Goal: Transaction & Acquisition: Purchase product/service

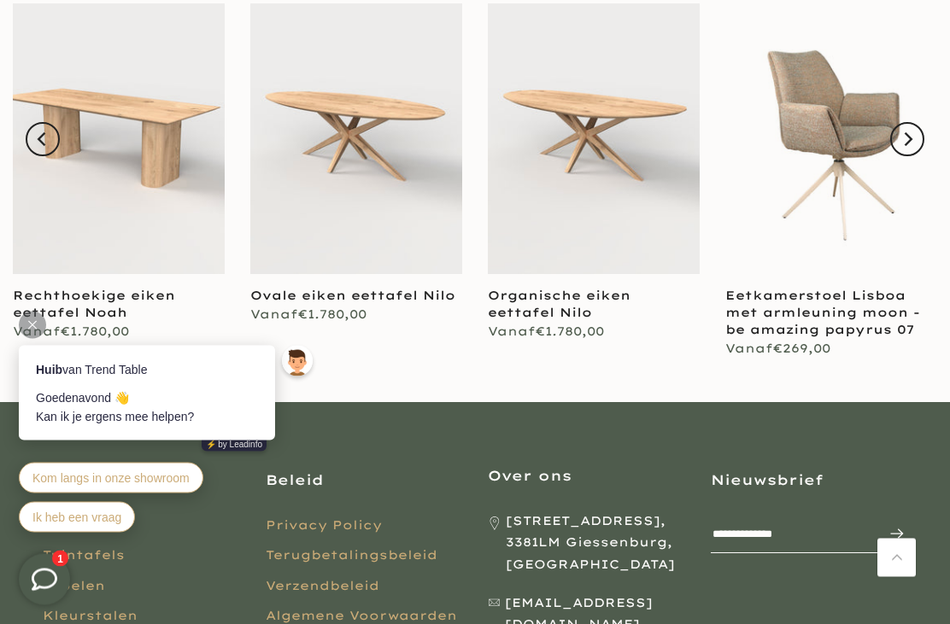
scroll to position [1921, 0]
click at [381, 171] on link at bounding box center [356, 138] width 212 height 271
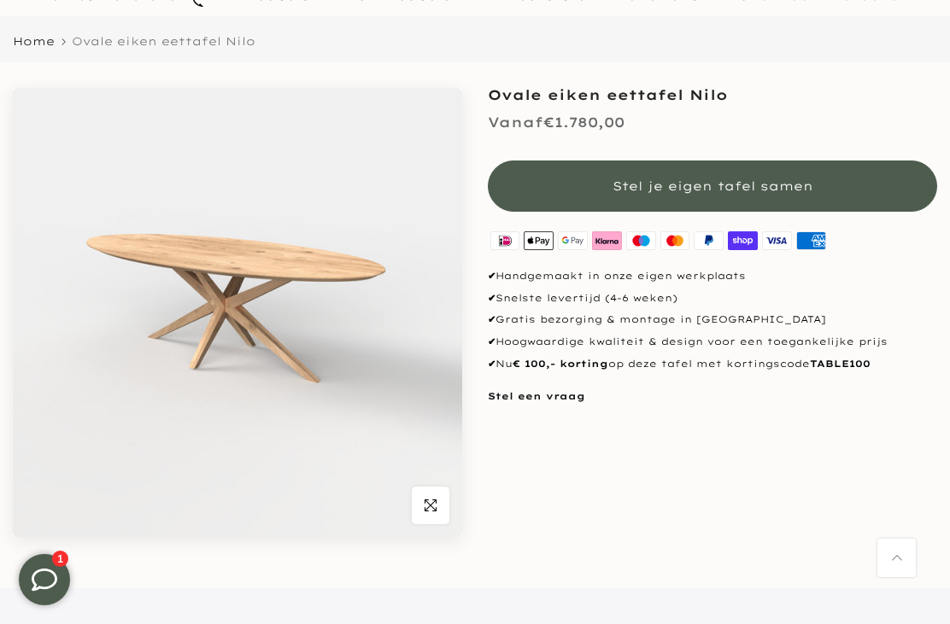
scroll to position [129, 0]
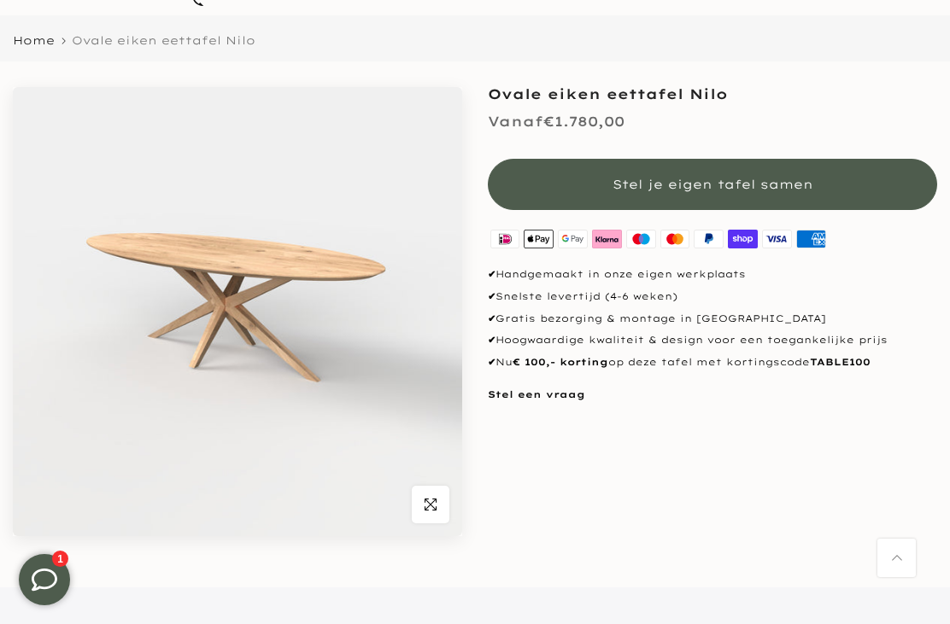
click at [723, 179] on span "Stel je eigen tafel samen" at bounding box center [712, 184] width 201 height 15
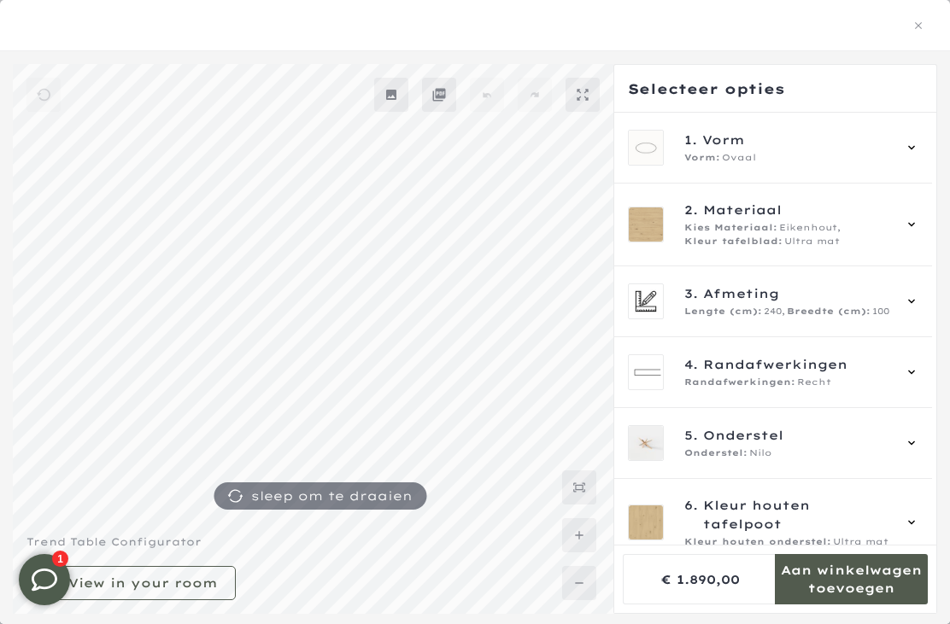
click at [918, 149] on icon at bounding box center [912, 148] width 14 height 14
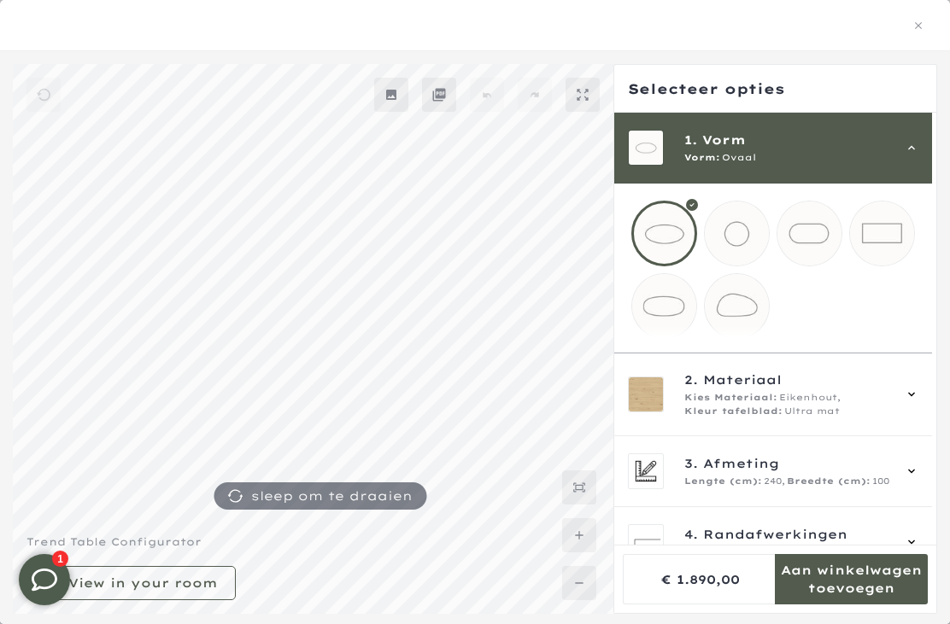
click at [666, 236] on div at bounding box center [664, 234] width 66 height 66
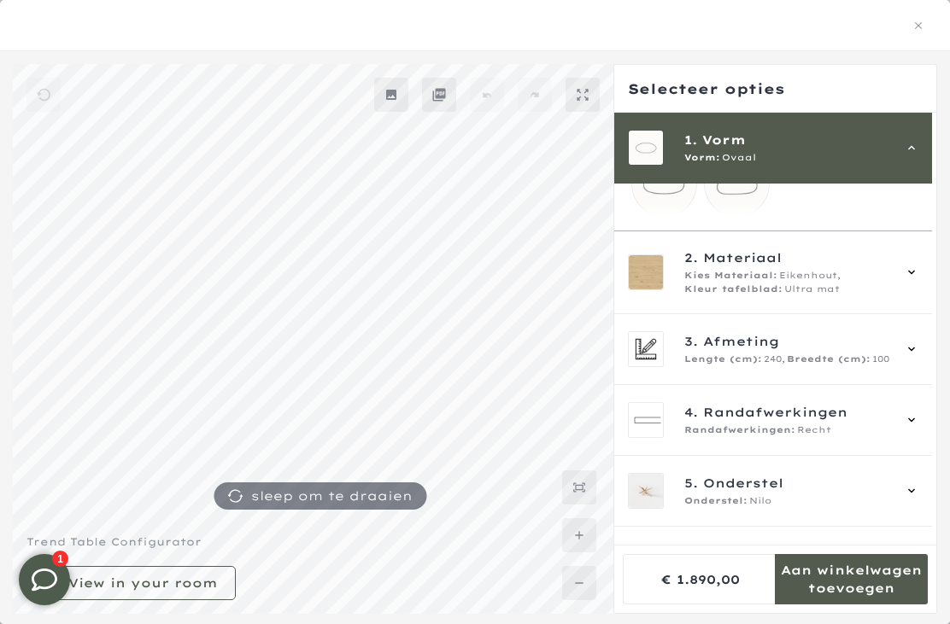
scroll to position [138, 0]
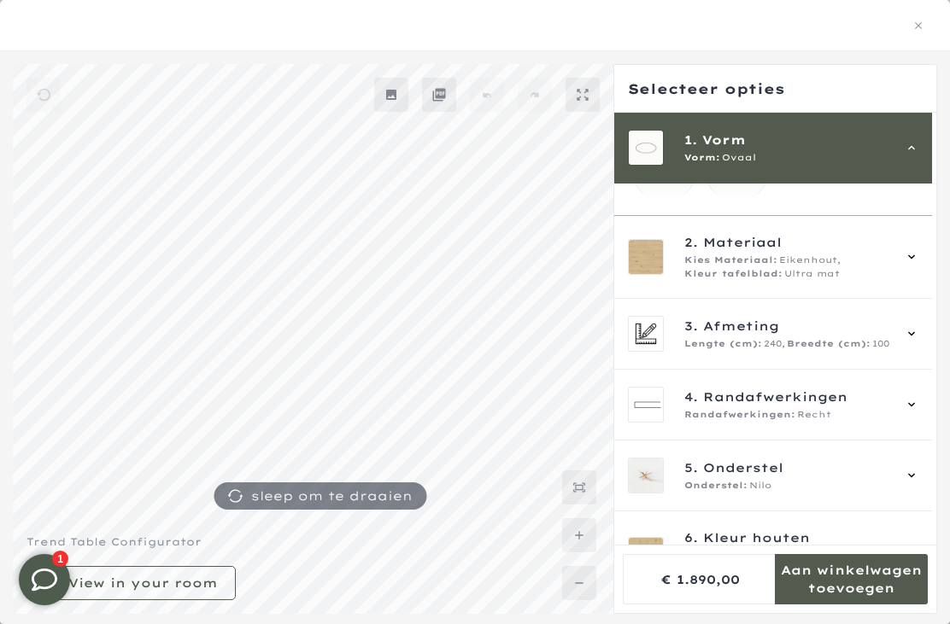
click at [918, 281] on div "2. Materiaal Kies Materiaal: Eikenhout, Kleur tafelblad: Ultra mat" at bounding box center [773, 257] width 290 height 48
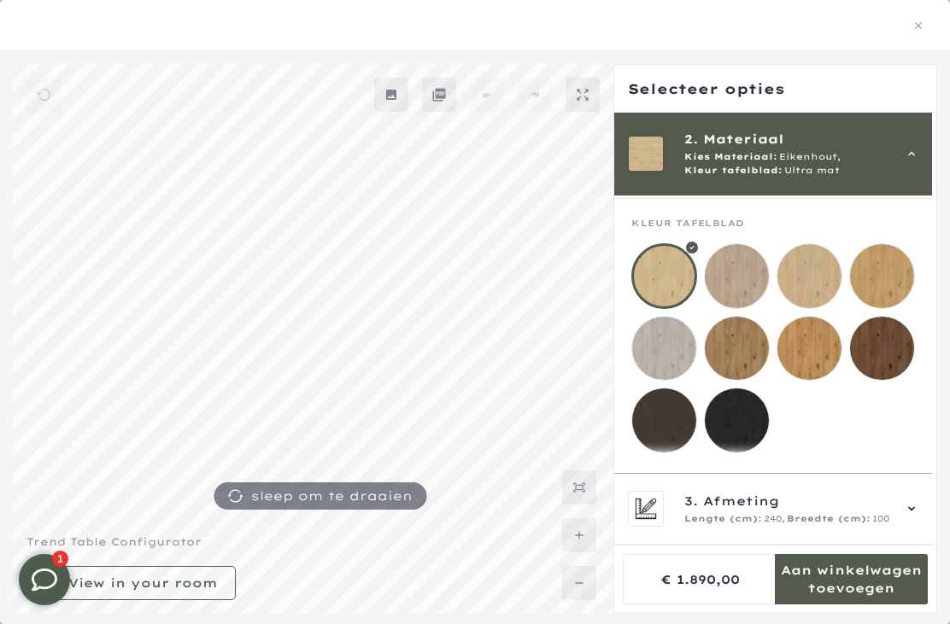
scroll to position [173, 0]
click at [820, 358] on mmq-loader at bounding box center [809, 349] width 64 height 64
click at [898, 278] on mmq-loader at bounding box center [882, 276] width 64 height 64
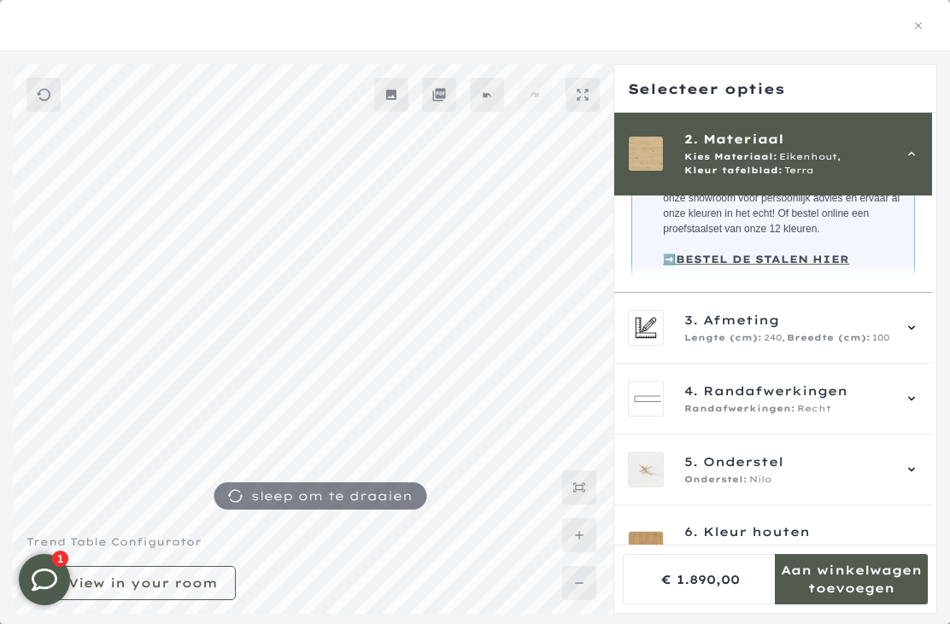
scroll to position [486, 0]
click at [931, 349] on div "3. Afmeting Lengte (cm): 240, Breedte (cm): 100" at bounding box center [773, 329] width 318 height 71
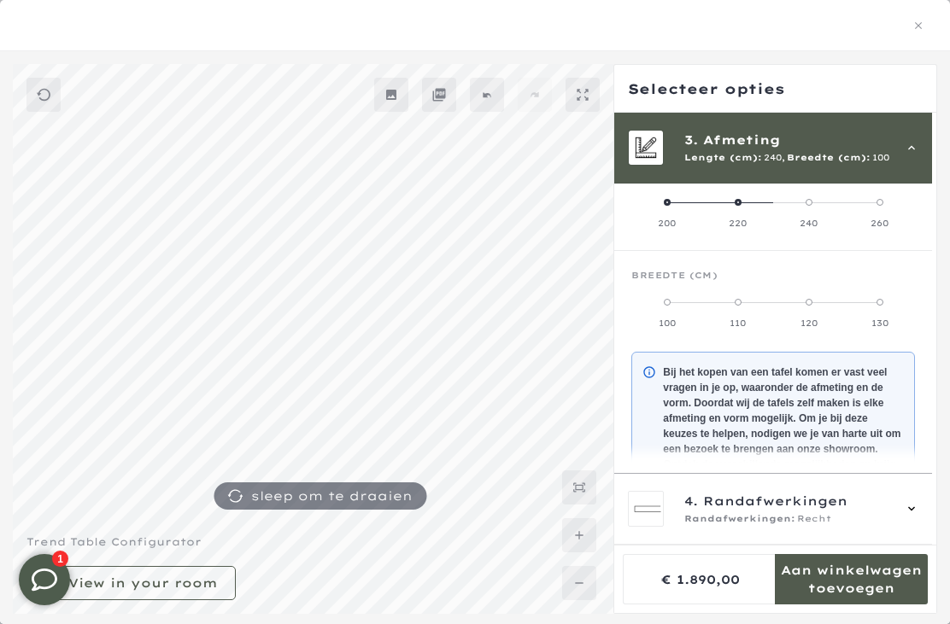
scroll to position [154, 0]
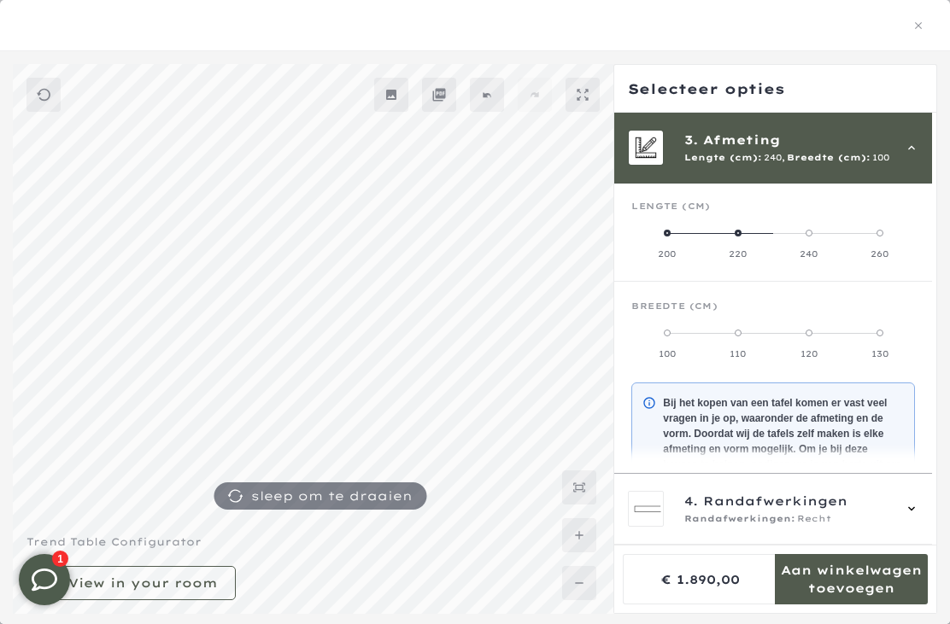
click at [893, 226] on label "260" at bounding box center [879, 243] width 71 height 34
click at [812, 331] on span at bounding box center [808, 333] width 7 height 7
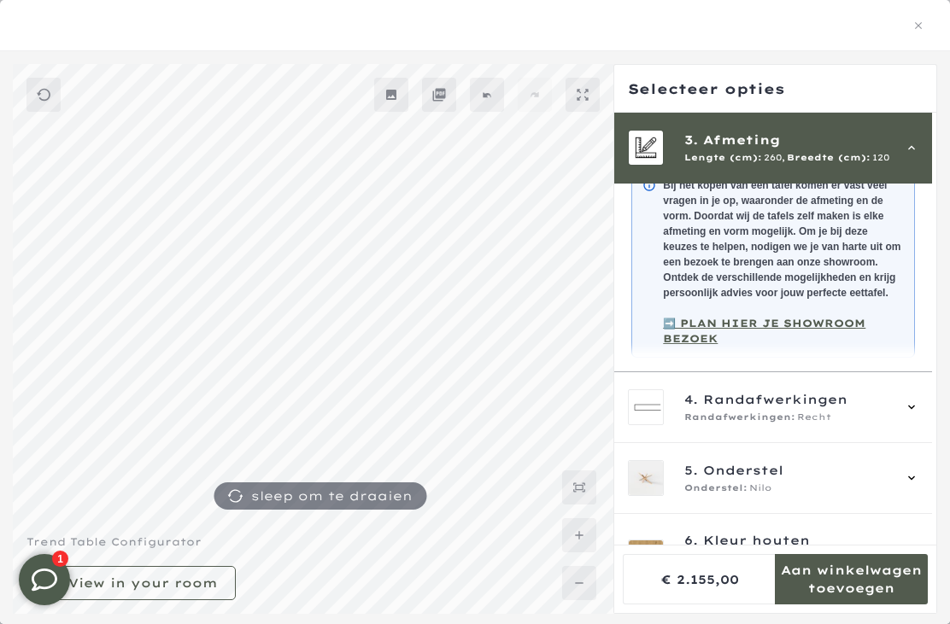
scroll to position [371, 0]
click at [918, 415] on icon at bounding box center [912, 408] width 14 height 14
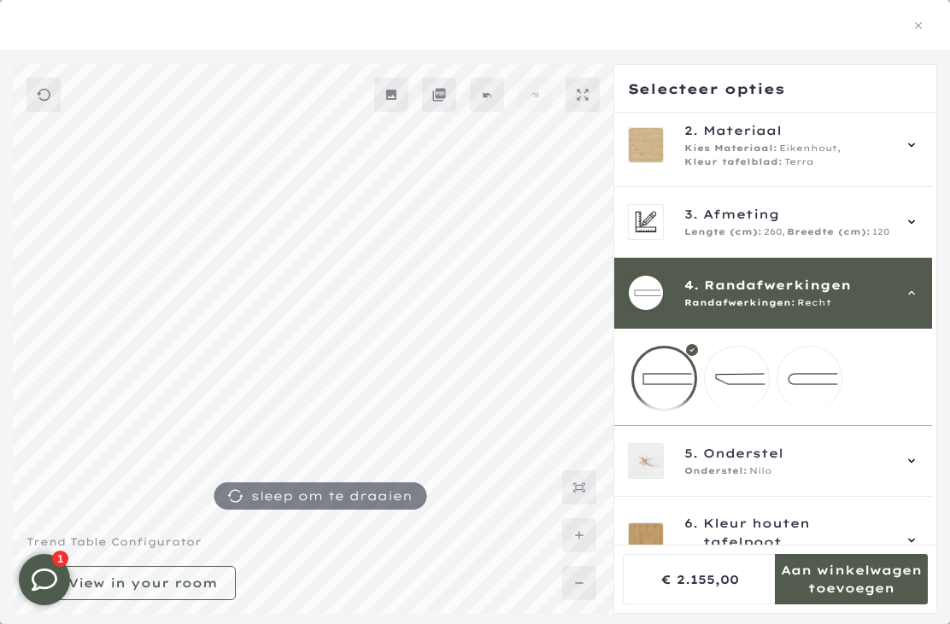
scroll to position [63, 0]
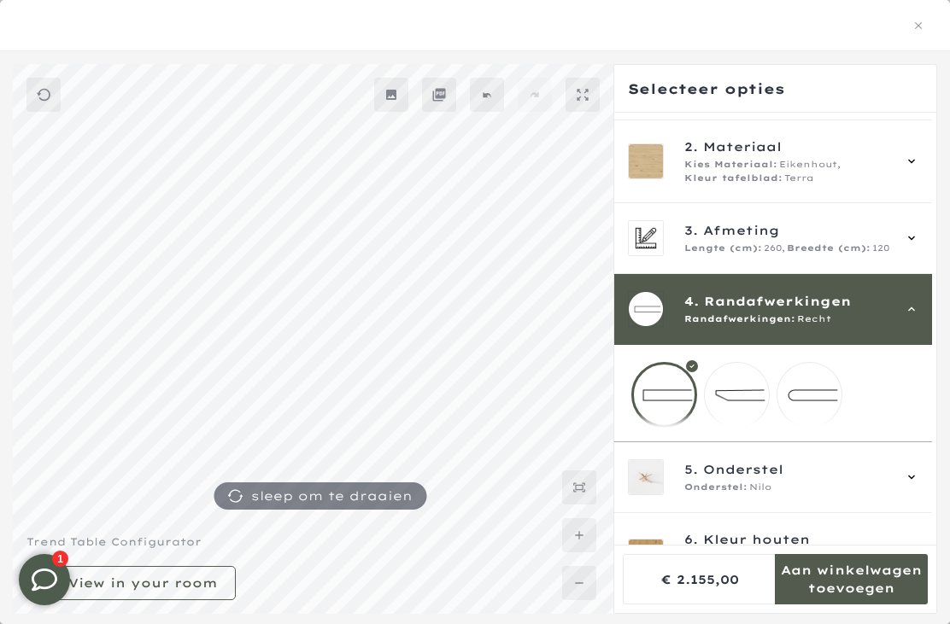
click at [742, 401] on mmq-loader at bounding box center [737, 395] width 64 height 64
click at [918, 484] on icon at bounding box center [912, 478] width 14 height 14
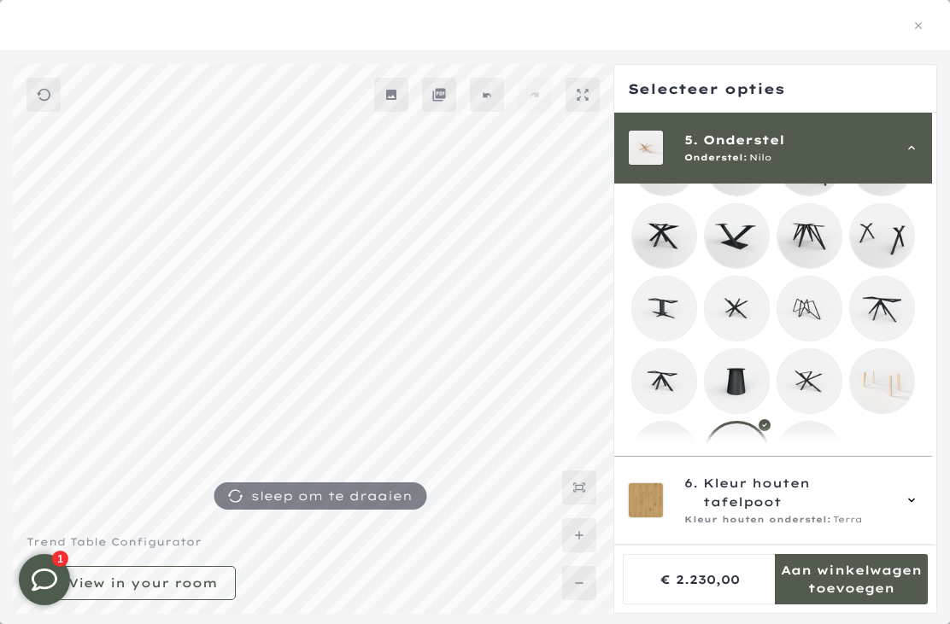
scroll to position [437, 0]
click at [748, 466] on div at bounding box center [737, 455] width 66 height 66
click at [918, 507] on icon at bounding box center [912, 501] width 14 height 14
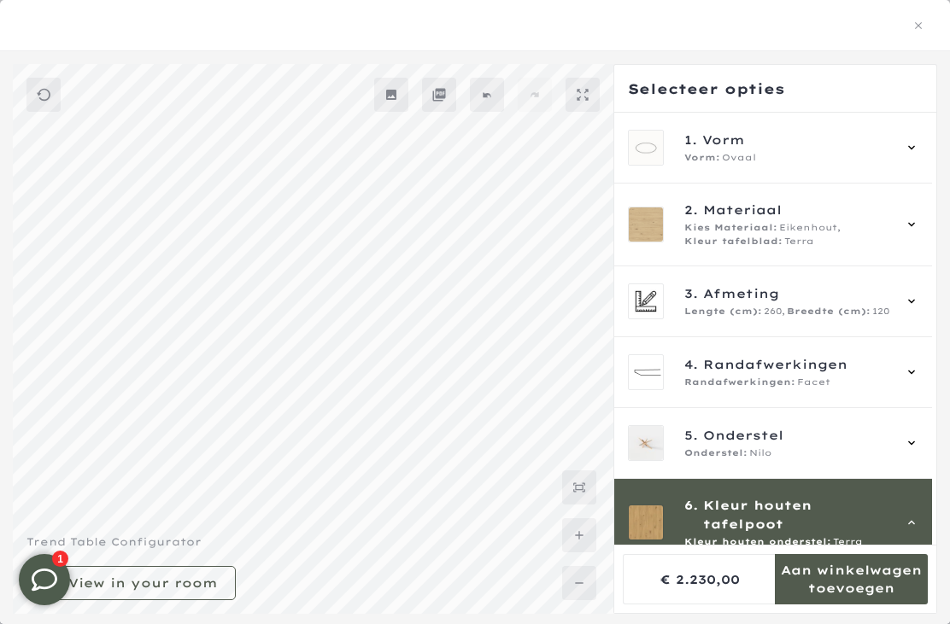
scroll to position [0, 0]
